Goal: Task Accomplishment & Management: Complete application form

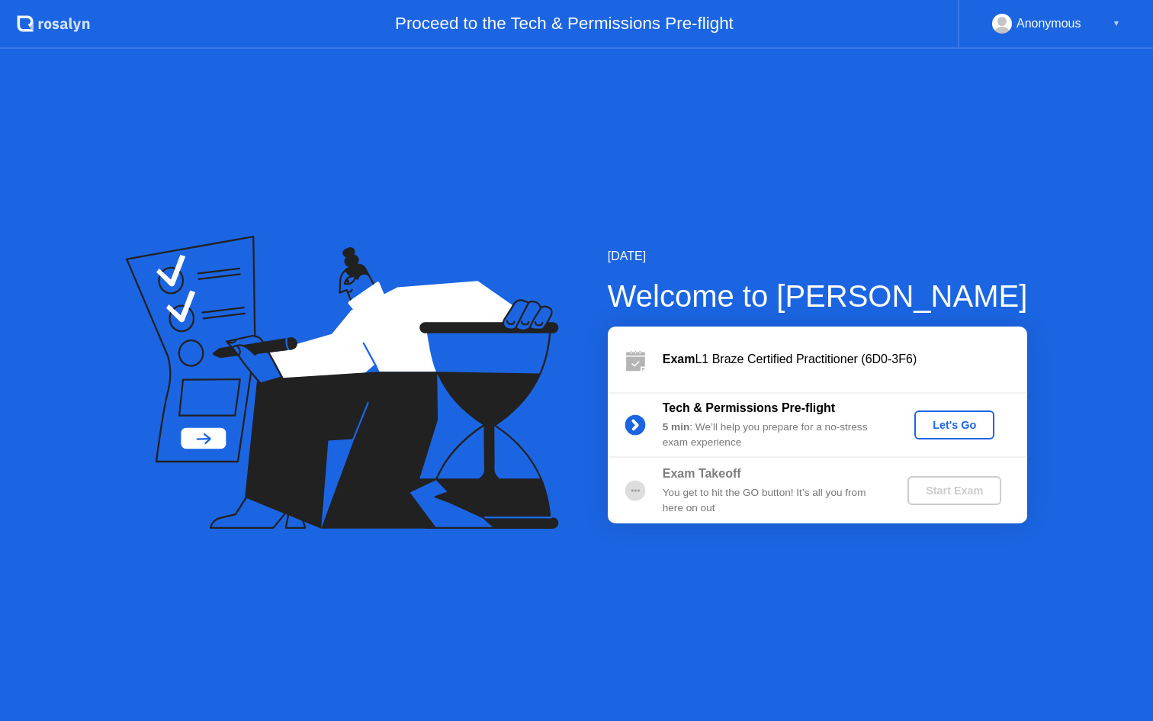
click at [993, 416] on button "Let's Go" at bounding box center [955, 424] width 80 height 29
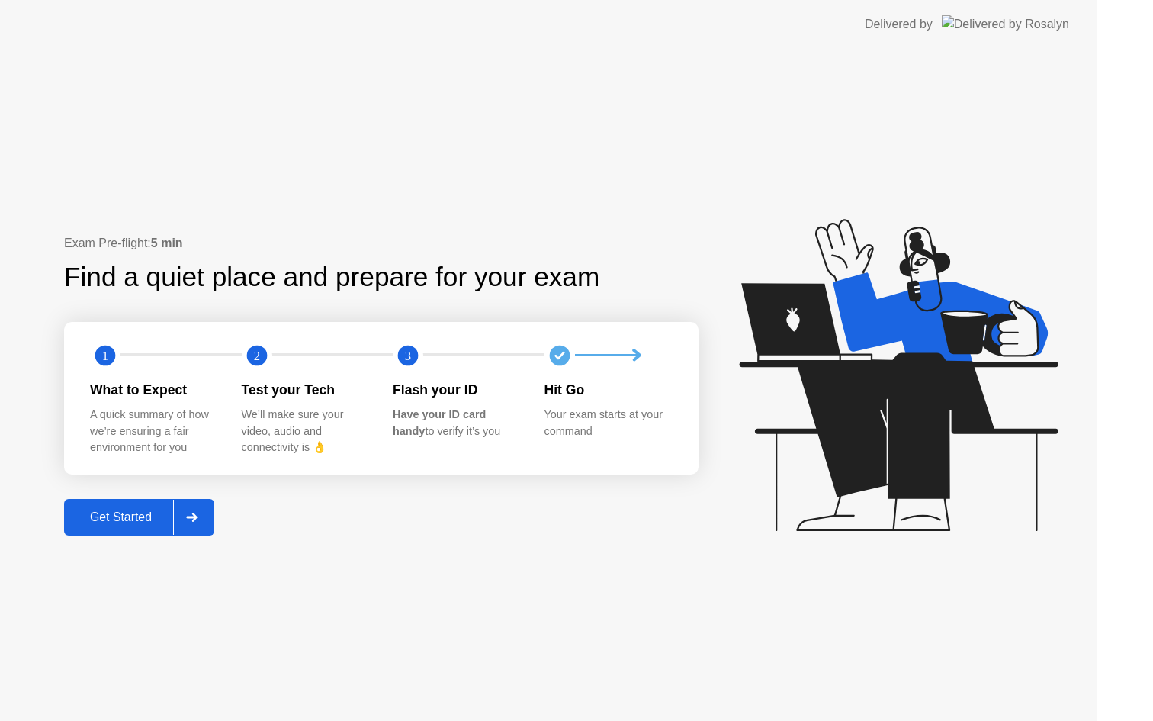
click at [962, 421] on icon at bounding box center [898, 375] width 319 height 312
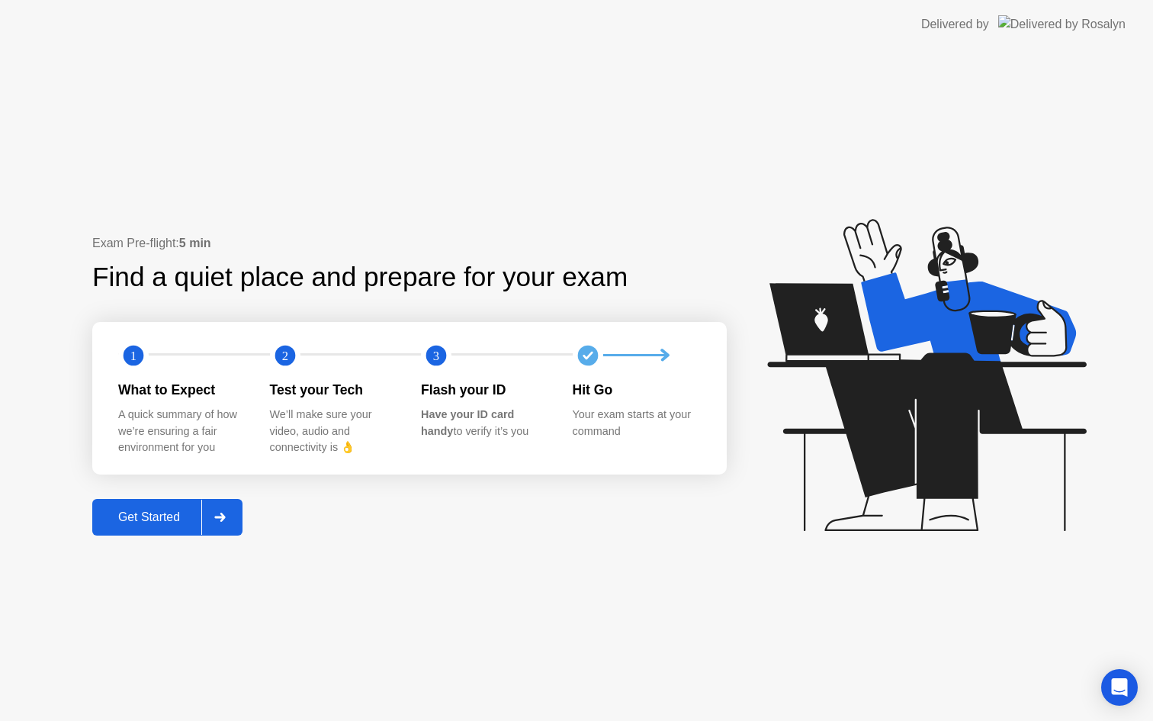
click at [173, 520] on div "Get Started" at bounding box center [149, 517] width 104 height 14
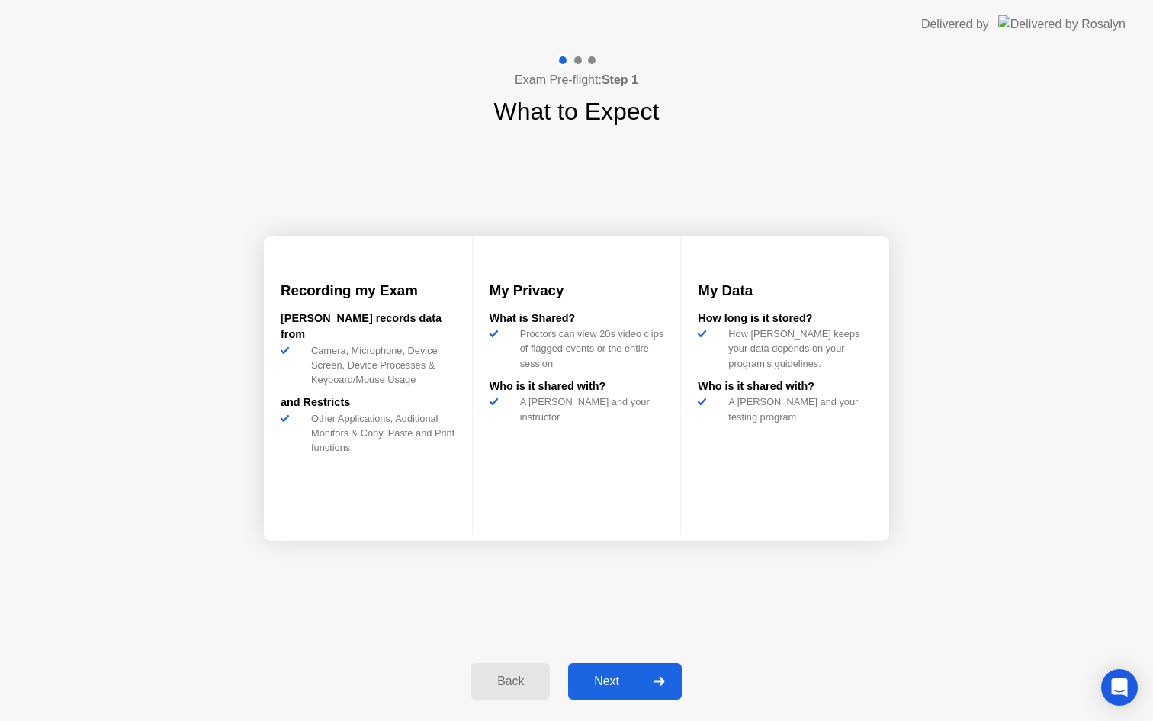
click at [598, 670] on button "Next" at bounding box center [625, 681] width 114 height 37
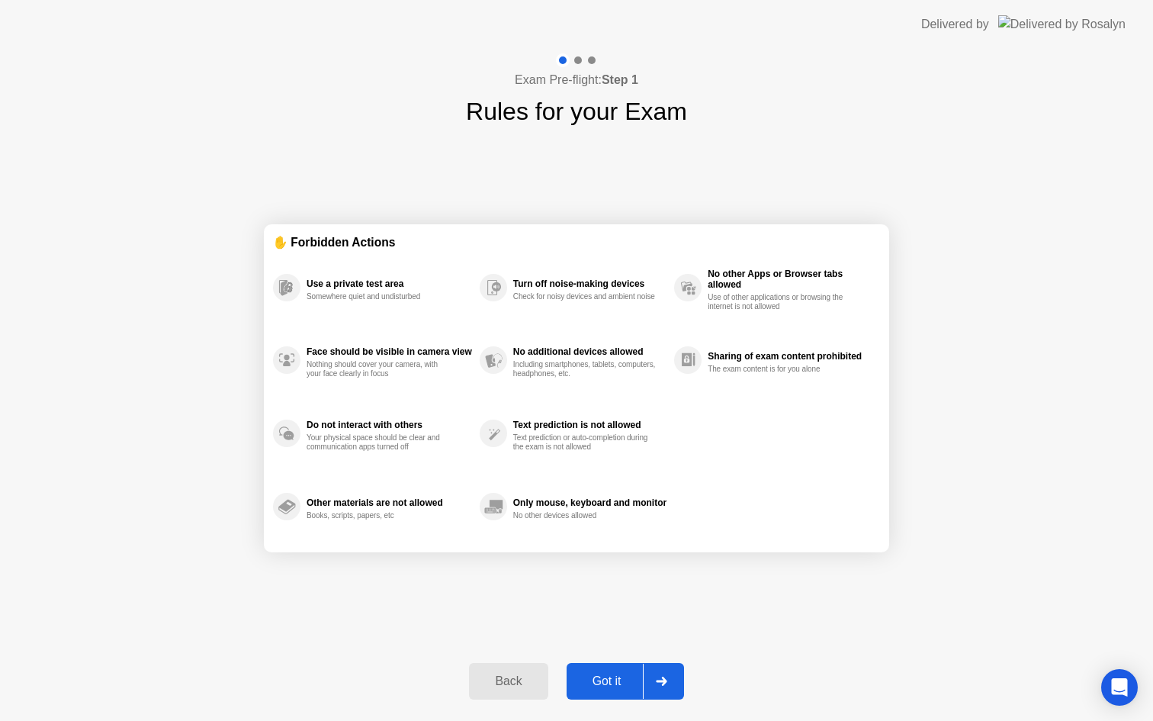
click at [599, 677] on div "Got it" at bounding box center [607, 681] width 72 height 14
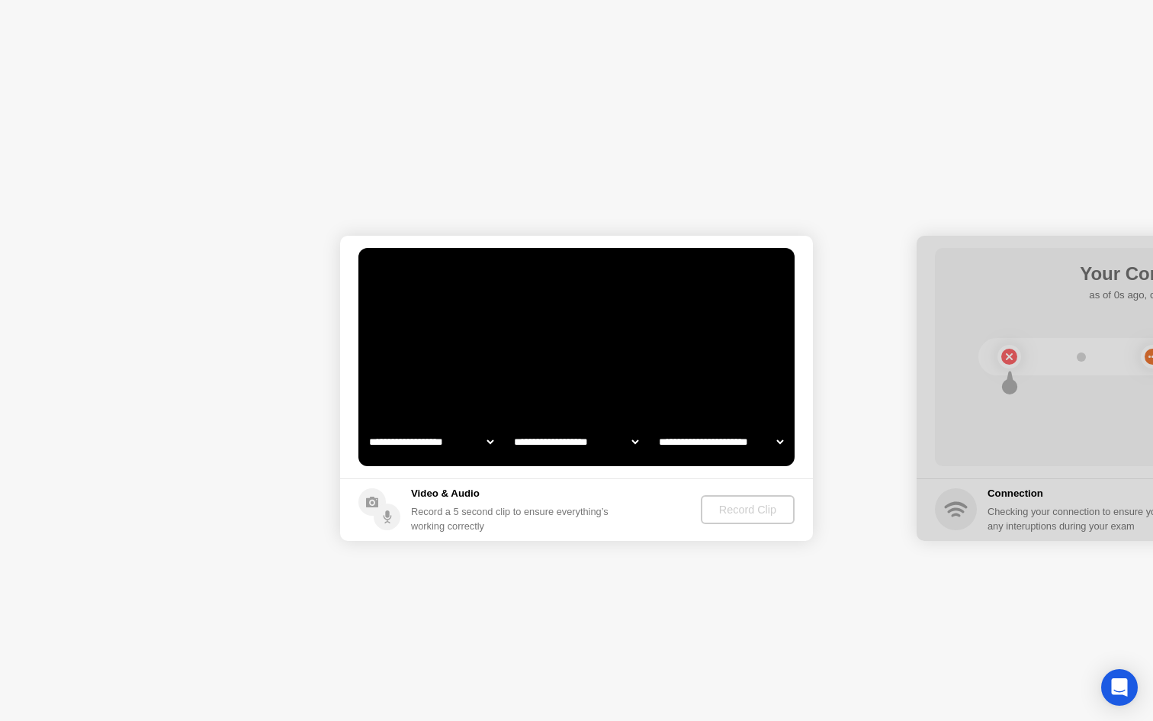
select select "**********"
select select "*******"
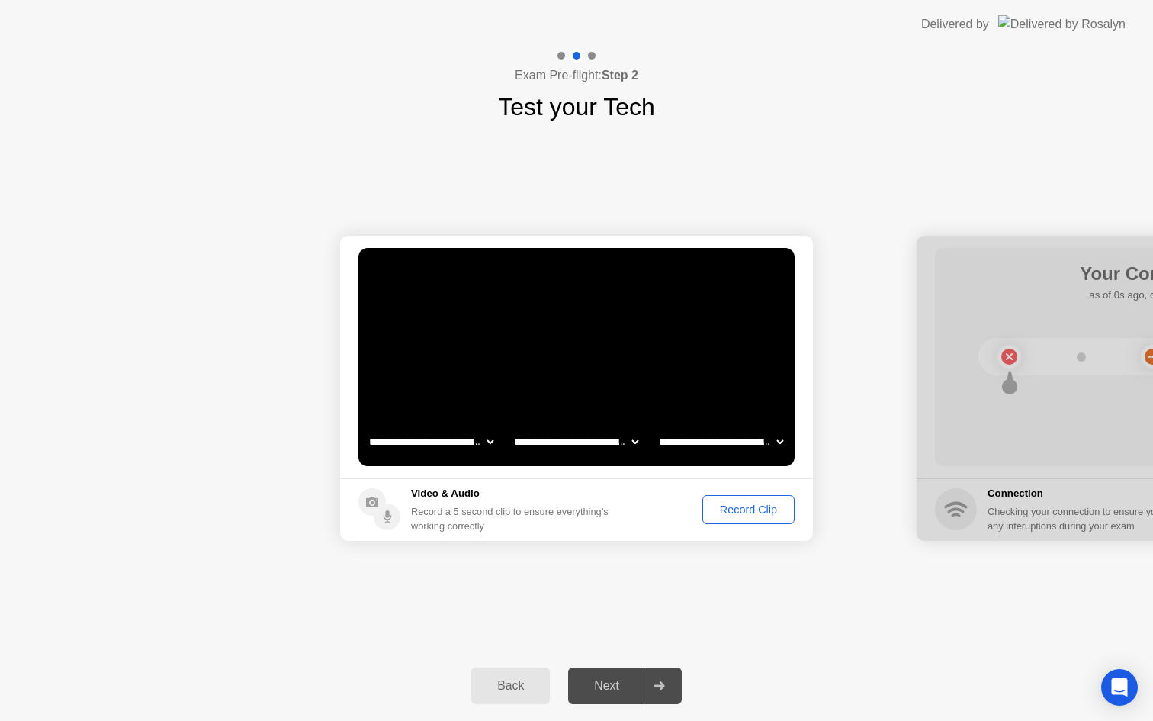
click at [754, 508] on div "Record Clip" at bounding box center [749, 509] width 82 height 12
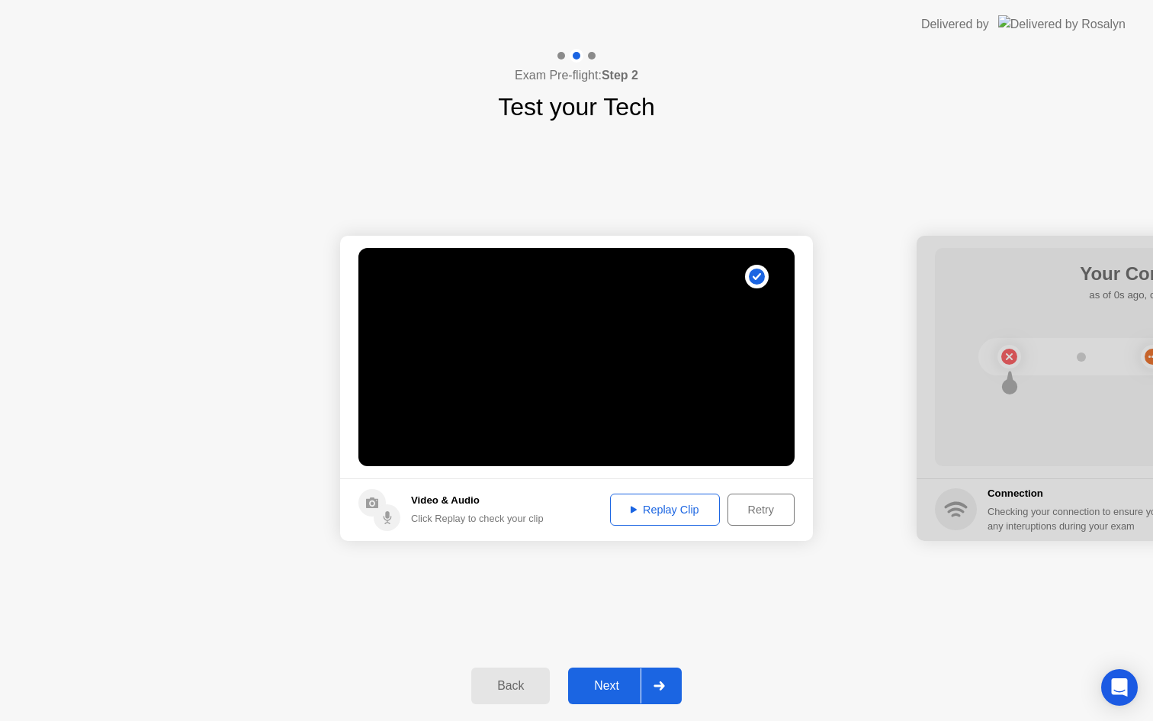
click at [623, 685] on div "Next" at bounding box center [607, 686] width 68 height 14
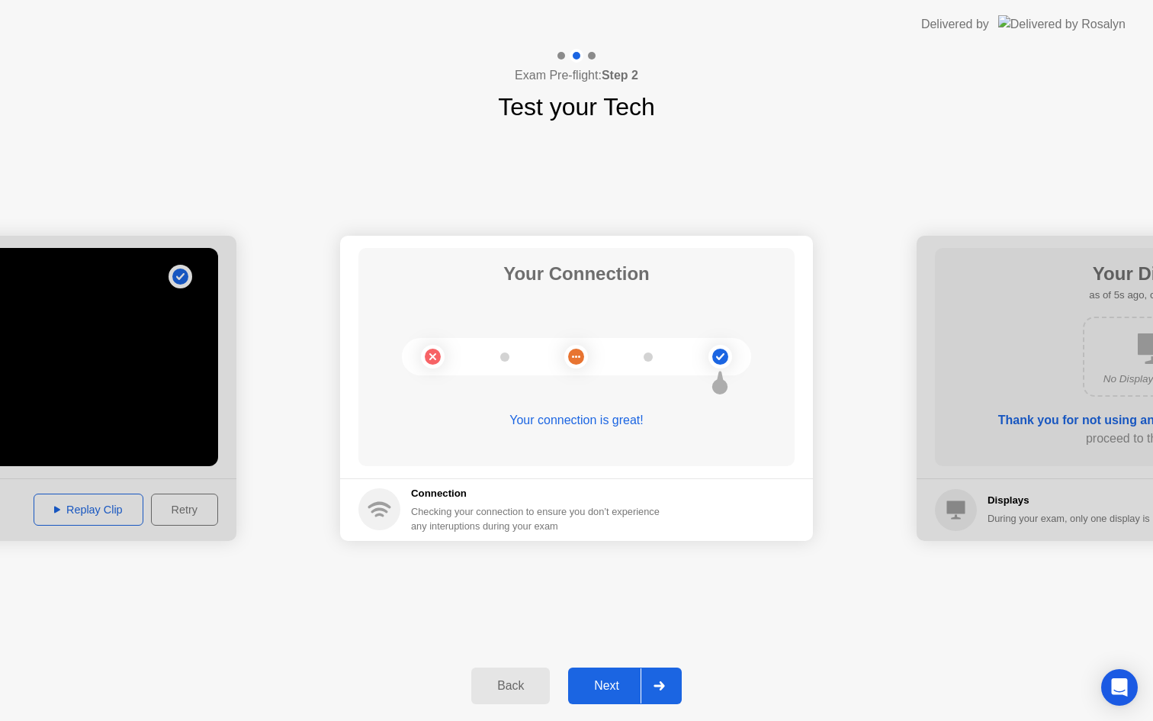
click at [623, 685] on div "Next" at bounding box center [607, 686] width 68 height 14
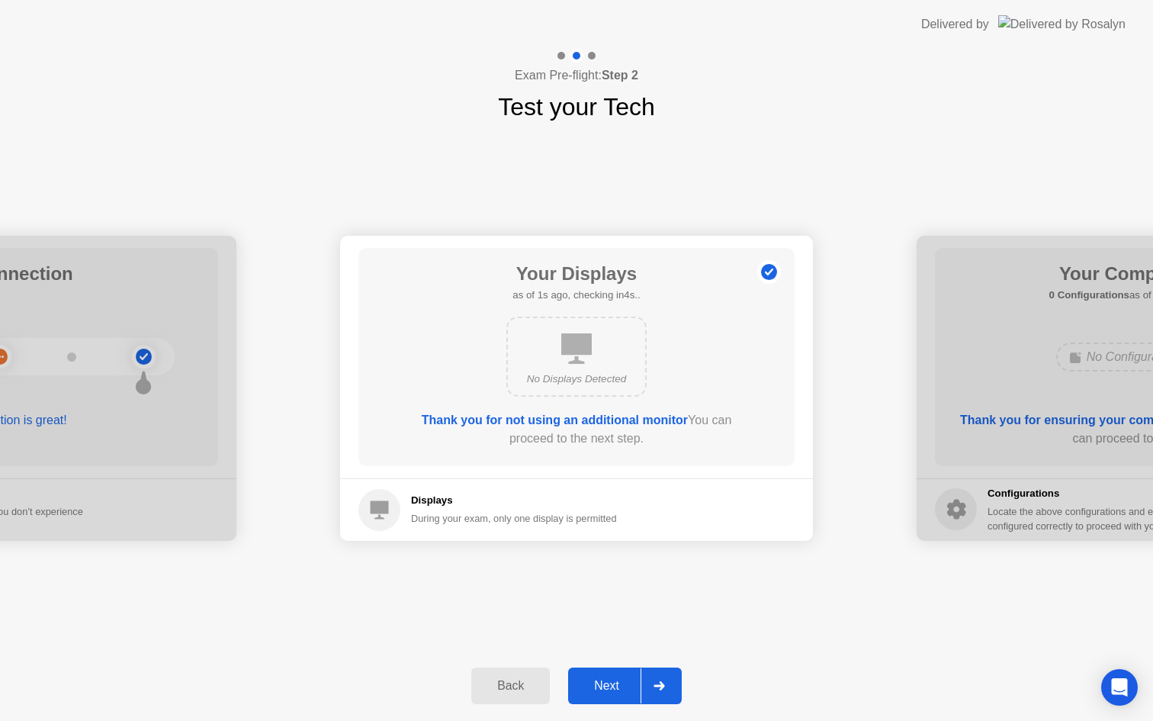
click at [623, 685] on div "Next" at bounding box center [607, 686] width 68 height 14
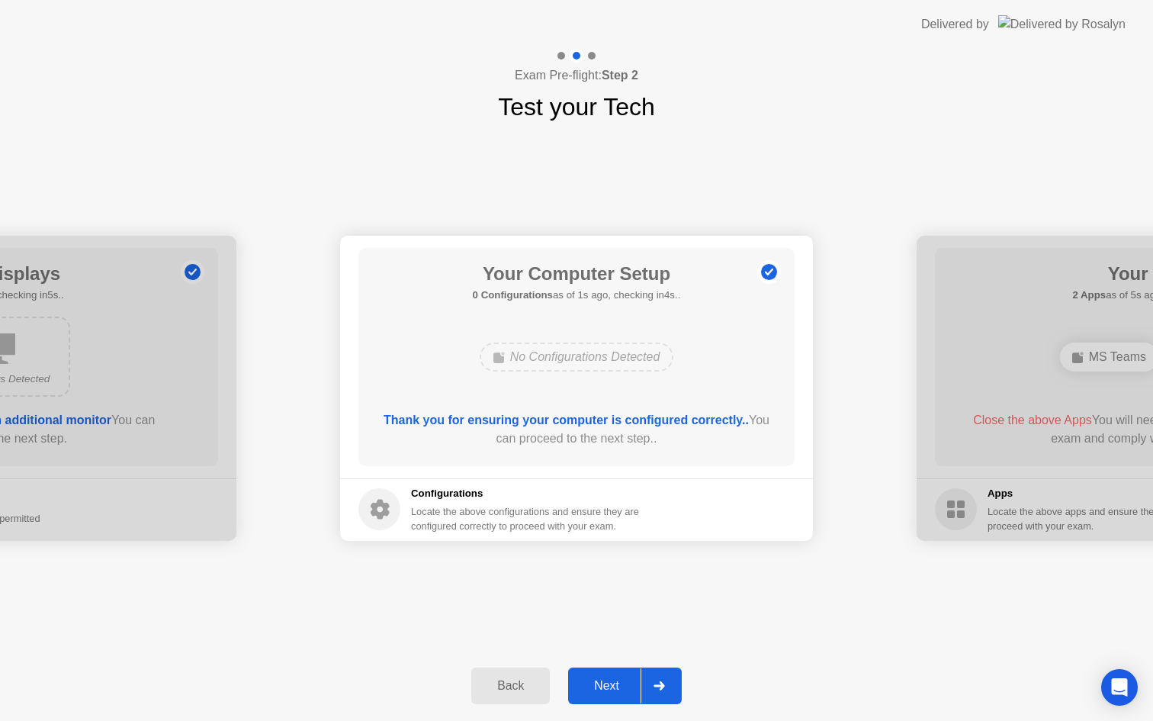
click at [623, 685] on div "Next" at bounding box center [607, 686] width 68 height 14
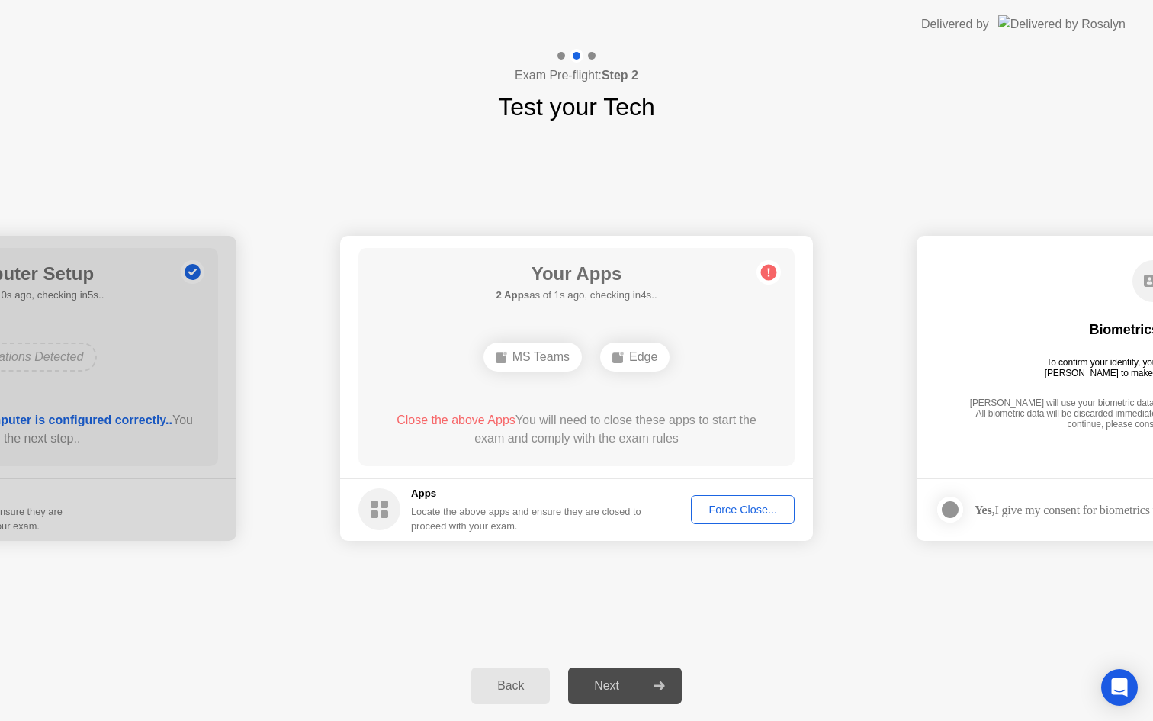
click at [623, 685] on div "Next" at bounding box center [607, 686] width 68 height 14
click at [754, 509] on div "Force Close..." at bounding box center [742, 509] width 93 height 12
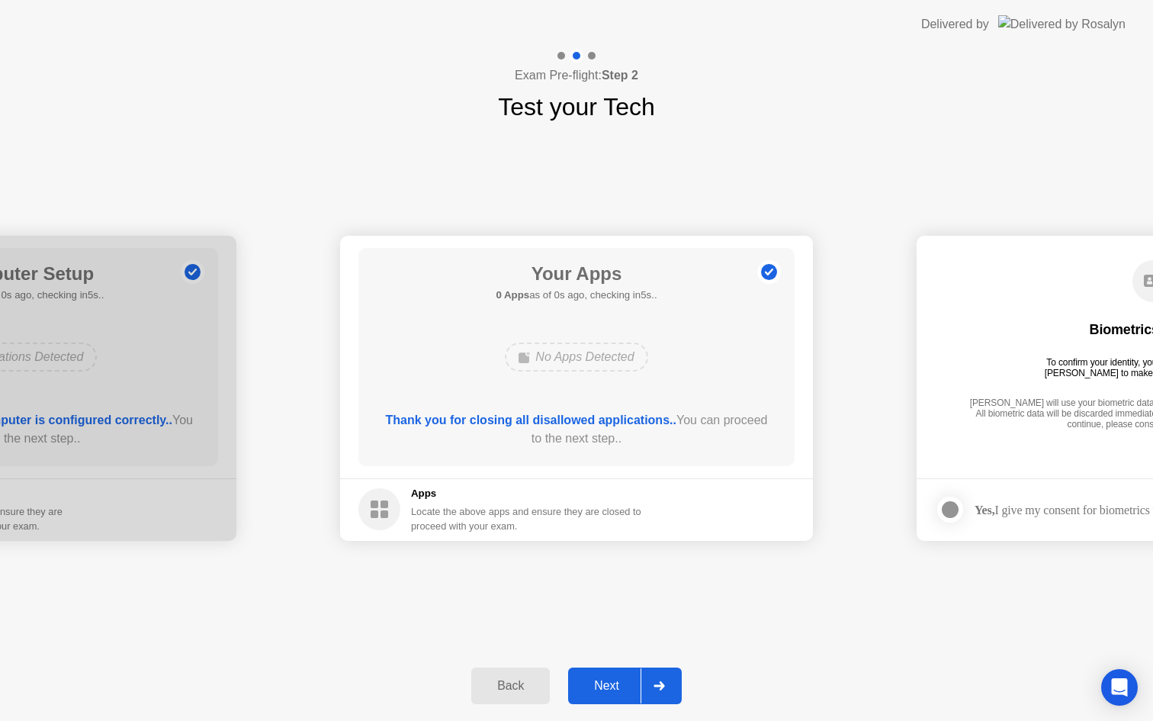
click at [622, 690] on div "Next" at bounding box center [607, 686] width 68 height 14
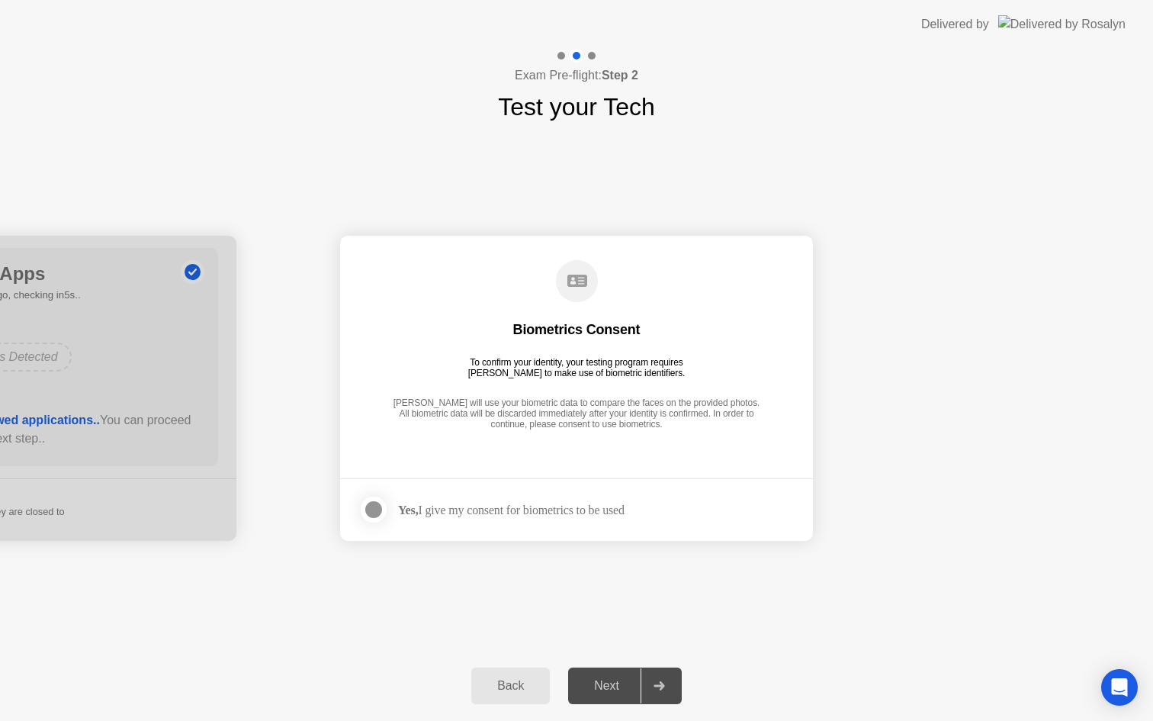
click at [583, 506] on div "Yes, I give my consent for biometrics to be used" at bounding box center [511, 510] width 227 height 14
click at [372, 512] on div at bounding box center [374, 509] width 18 height 18
click at [596, 683] on div "Next" at bounding box center [607, 686] width 68 height 14
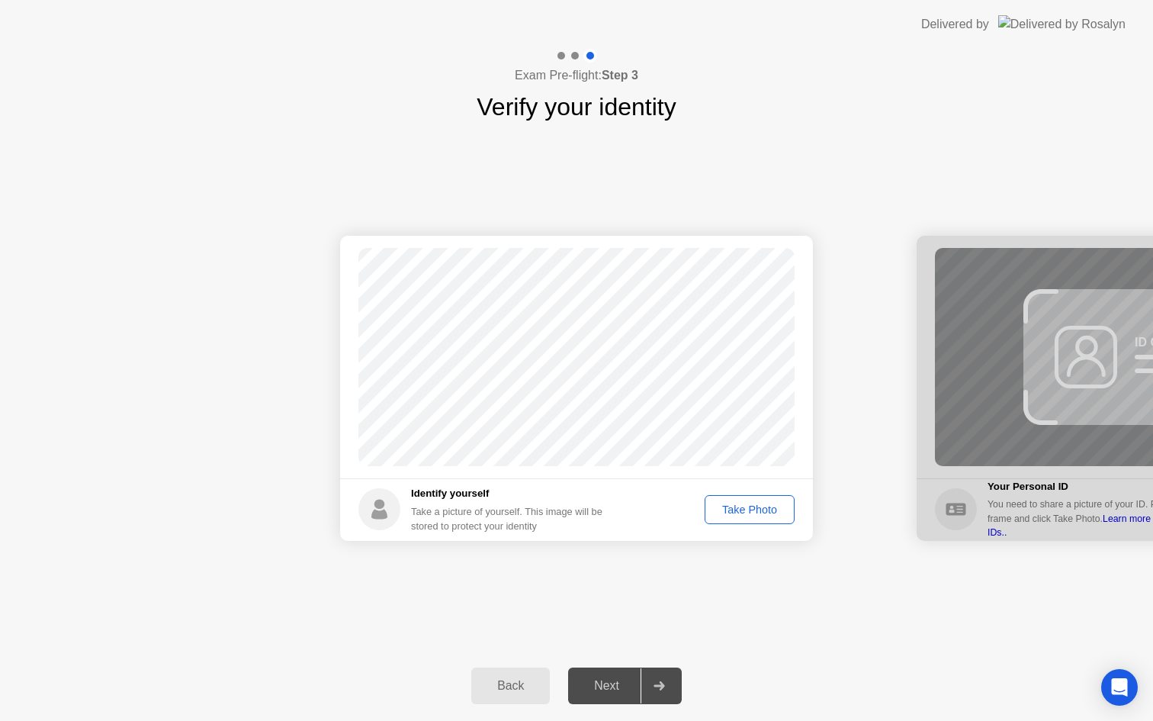
click at [758, 497] on button "Take Photo" at bounding box center [750, 509] width 90 height 29
click at [765, 506] on div "Retake" at bounding box center [759, 509] width 59 height 12
click at [765, 506] on div "Take Photo" at bounding box center [749, 509] width 79 height 12
click at [612, 690] on div "Next" at bounding box center [607, 686] width 68 height 14
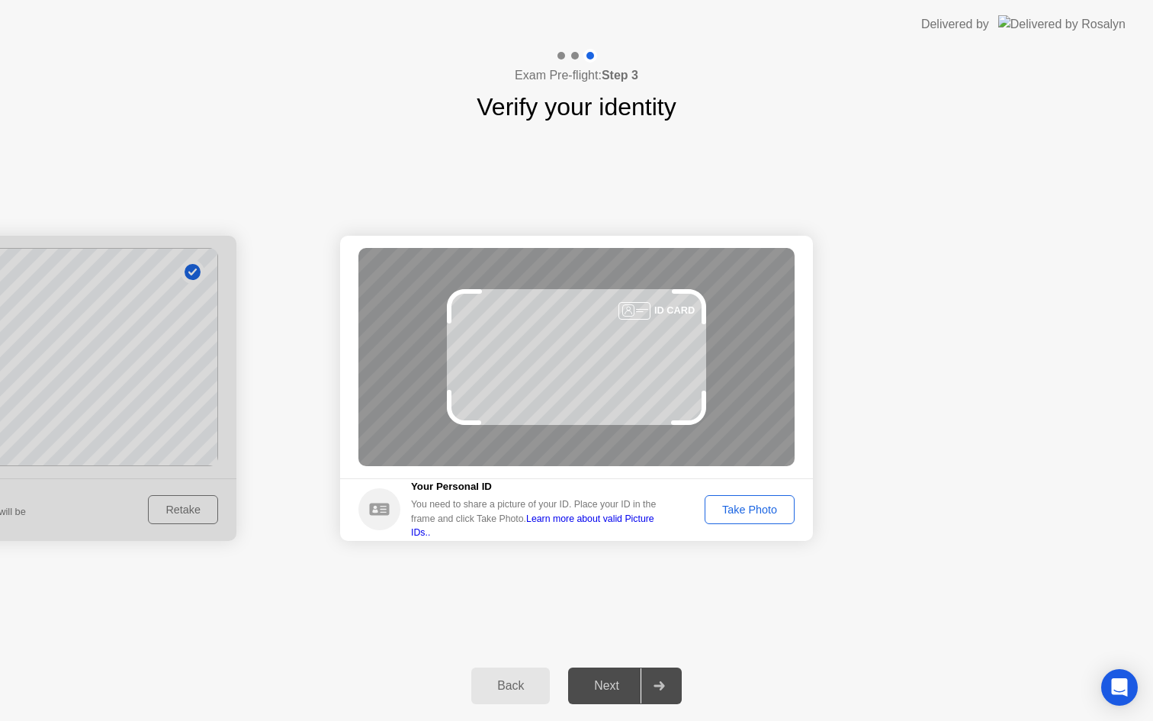
click at [755, 507] on div "Take Photo" at bounding box center [749, 509] width 79 height 12
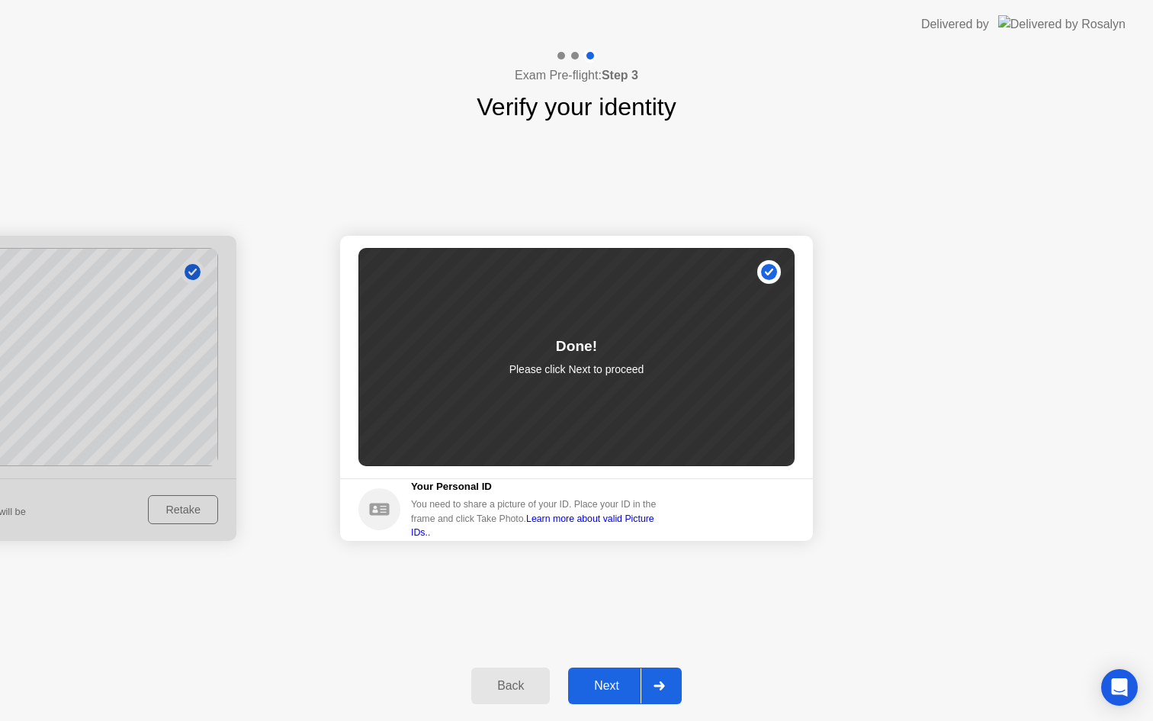
click at [606, 679] on div "Next" at bounding box center [607, 686] width 68 height 14
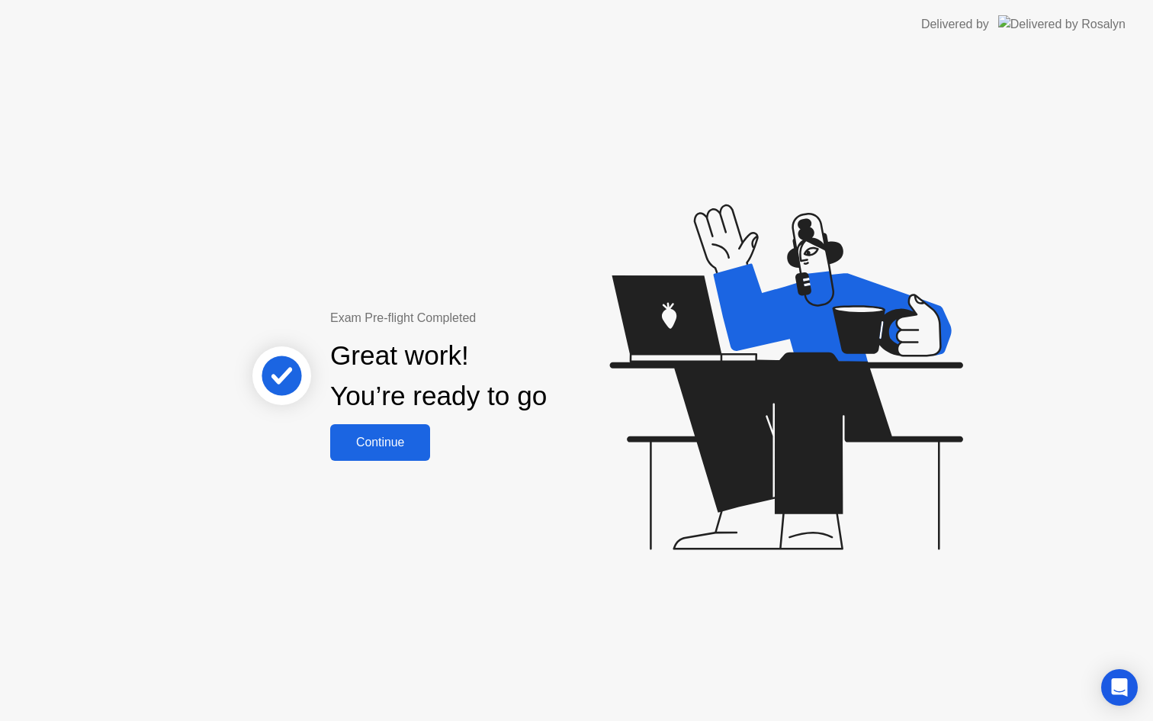
click at [387, 454] on button "Continue" at bounding box center [380, 442] width 100 height 37
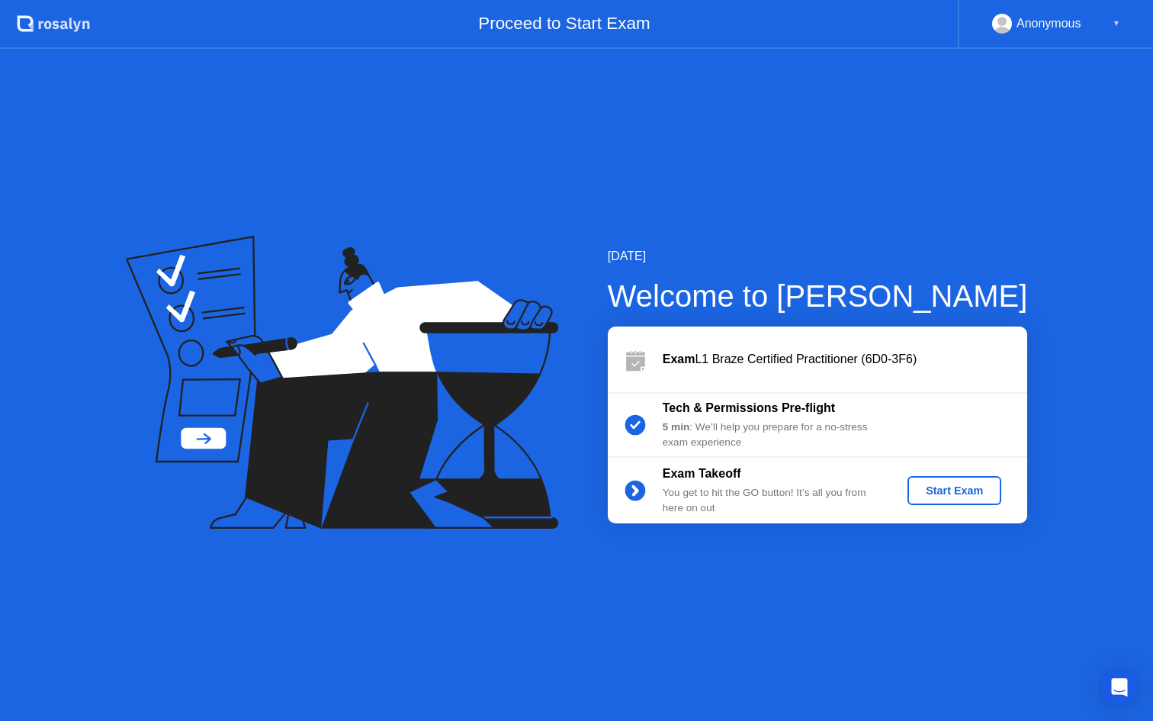
click at [950, 489] on div "Start Exam" at bounding box center [955, 490] width 82 height 12
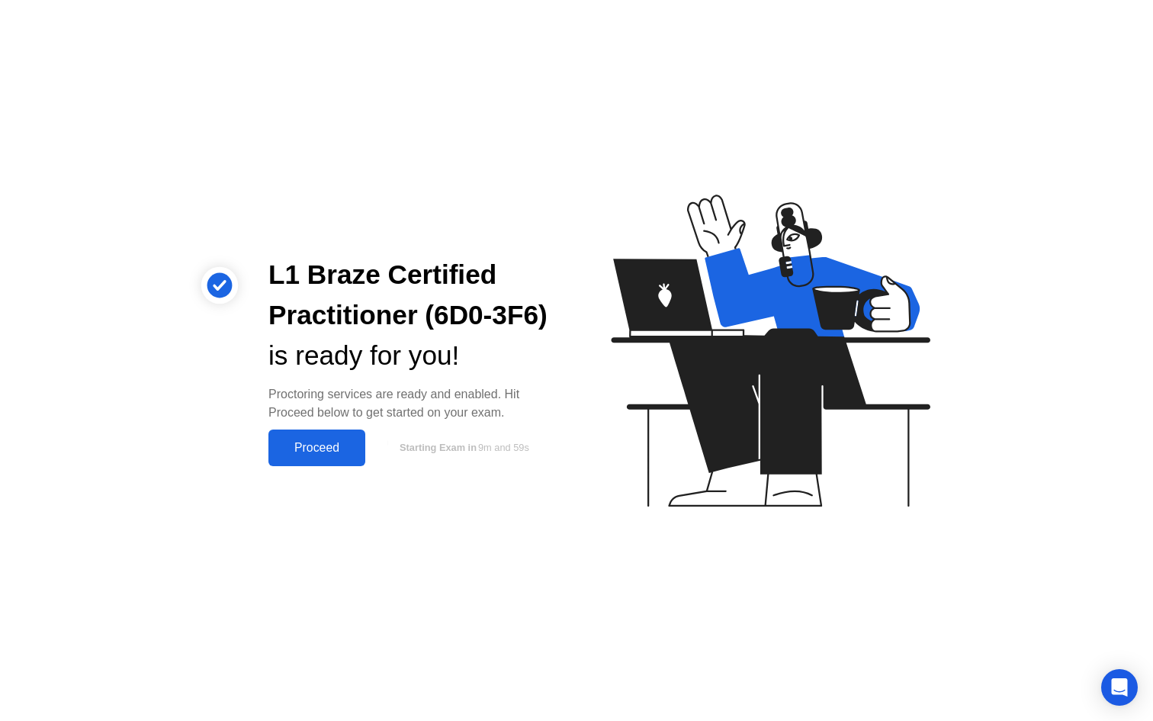
click at [337, 444] on div "Proceed" at bounding box center [317, 448] width 88 height 14
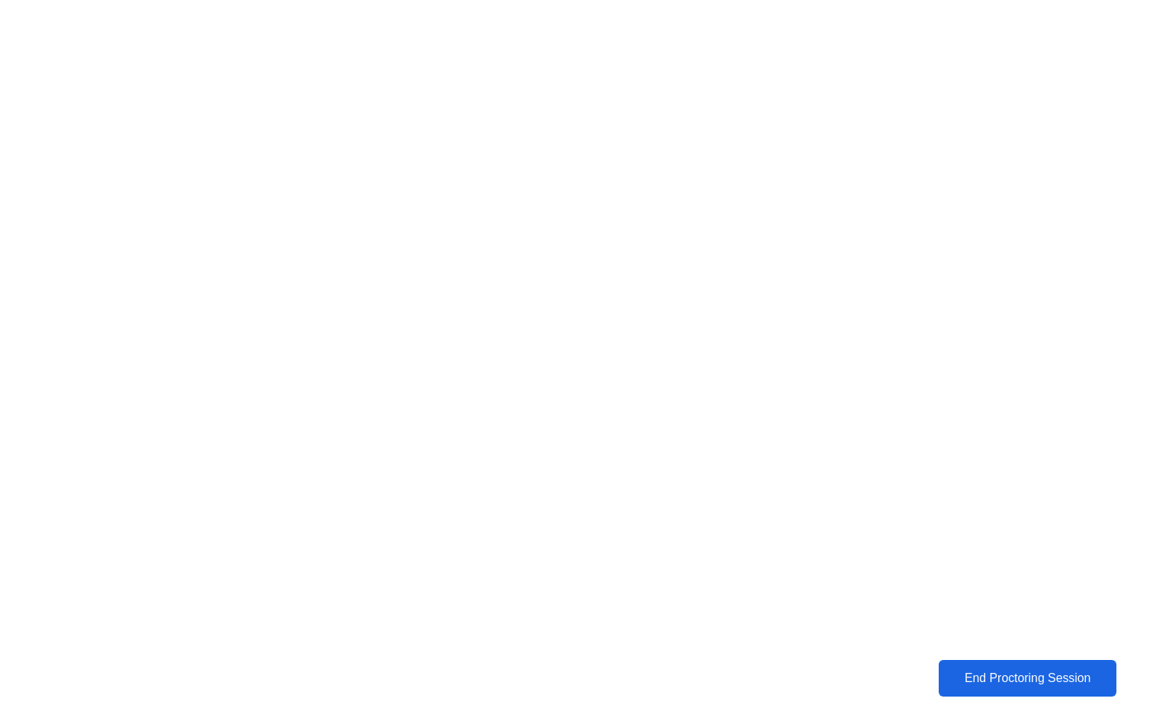
click at [982, 673] on div "End Proctoring Session" at bounding box center [1027, 678] width 169 height 14
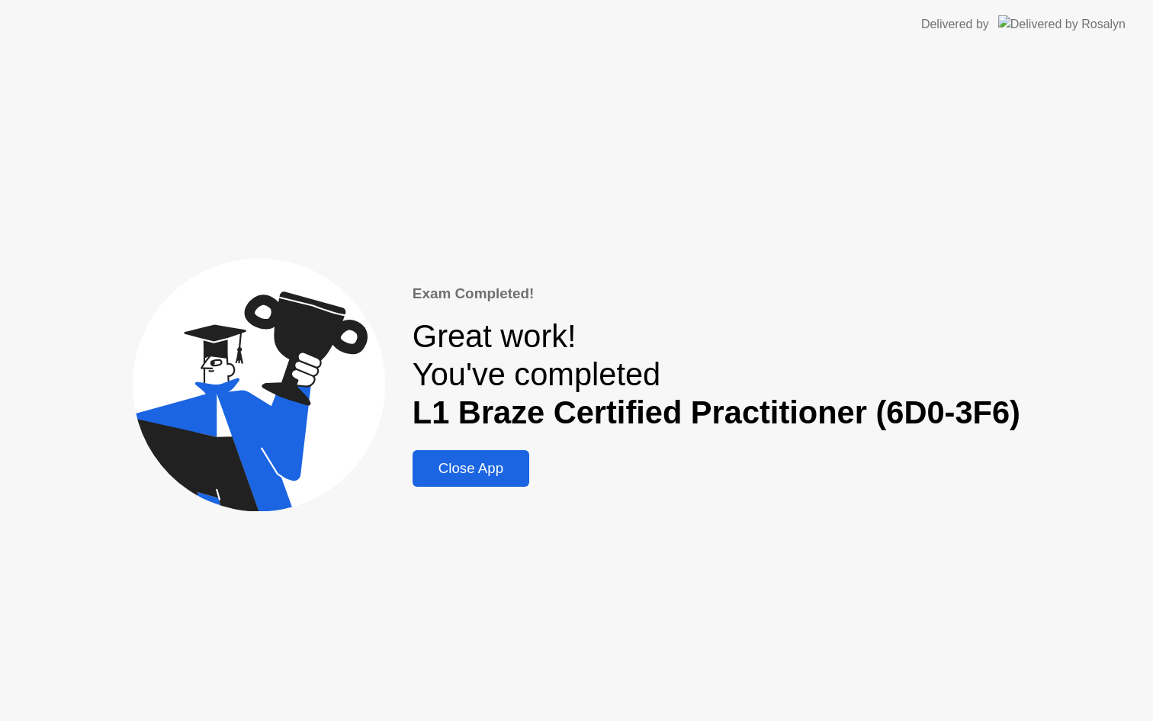
click at [495, 464] on div "Close App" at bounding box center [471, 468] width 108 height 17
